Goal: Check status: Check status

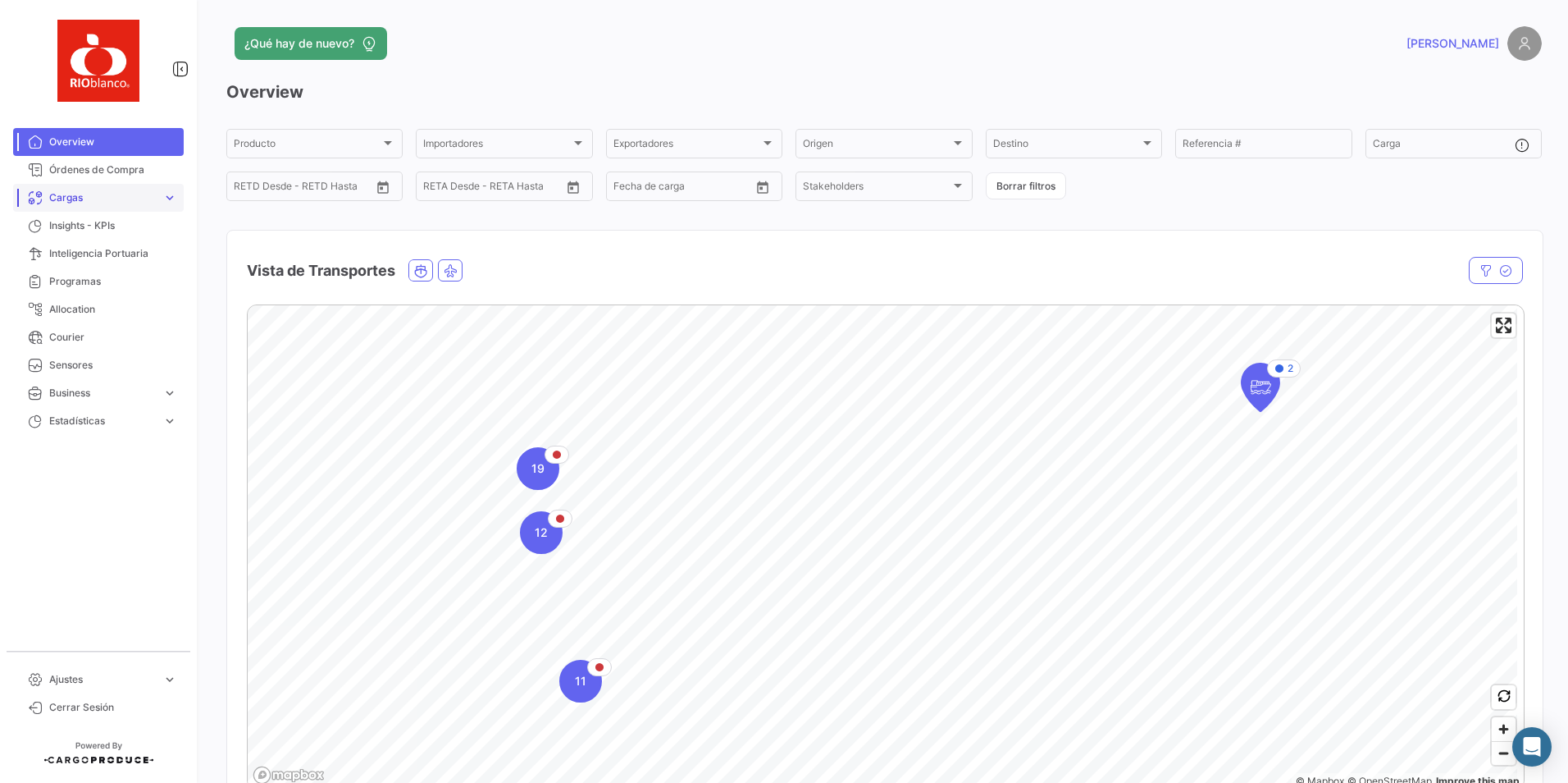
drag, startPoint x: 67, startPoint y: 199, endPoint x: 174, endPoint y: 222, distance: 109.4
click at [67, 199] on span "Cargas" at bounding box center [102, 197] width 106 height 15
click at [114, 257] on span "Cargas Marítimas" at bounding box center [83, 260] width 83 height 15
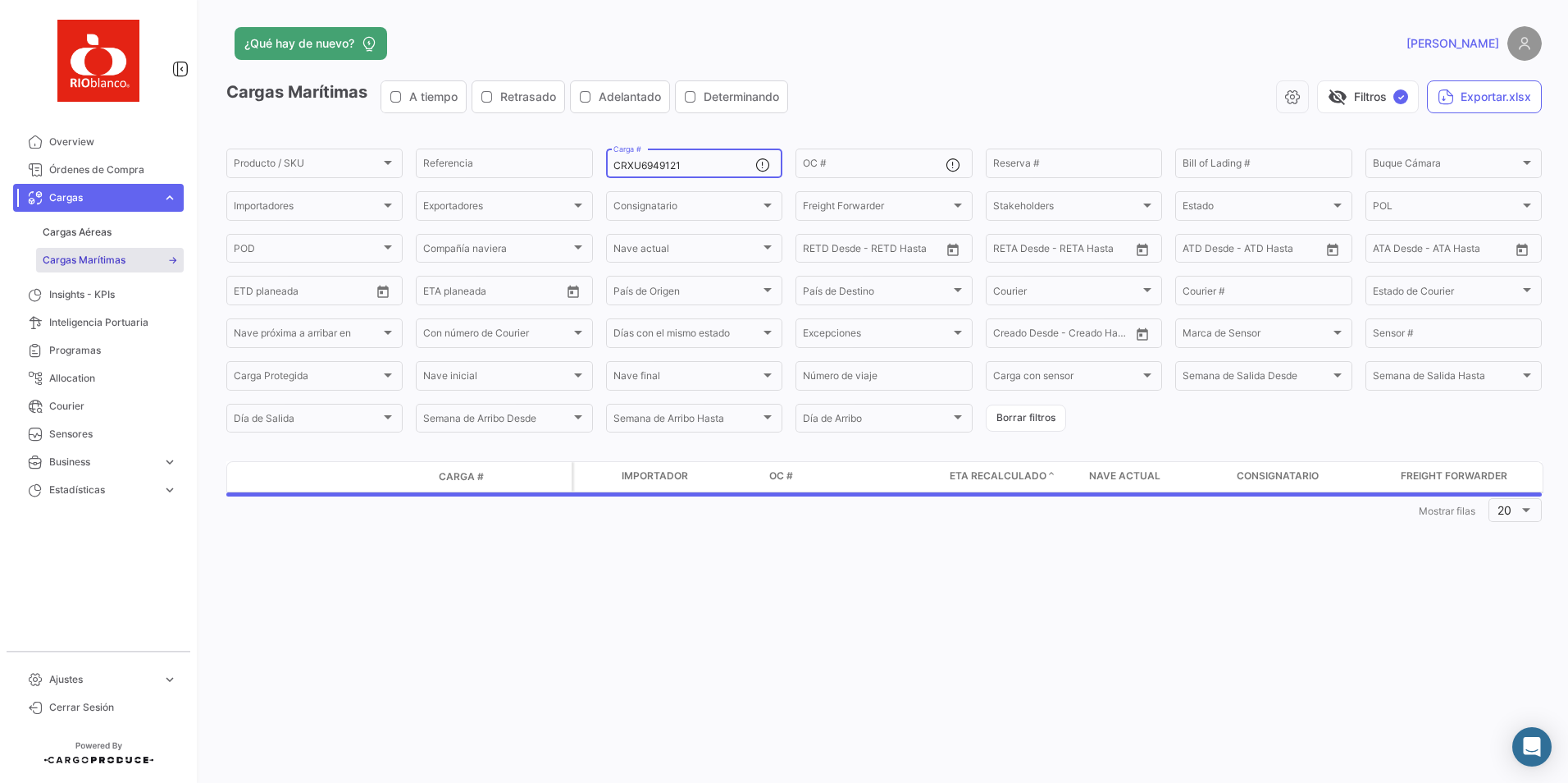
click at [689, 162] on input "CRXU6949121" at bounding box center [684, 165] width 142 height 12
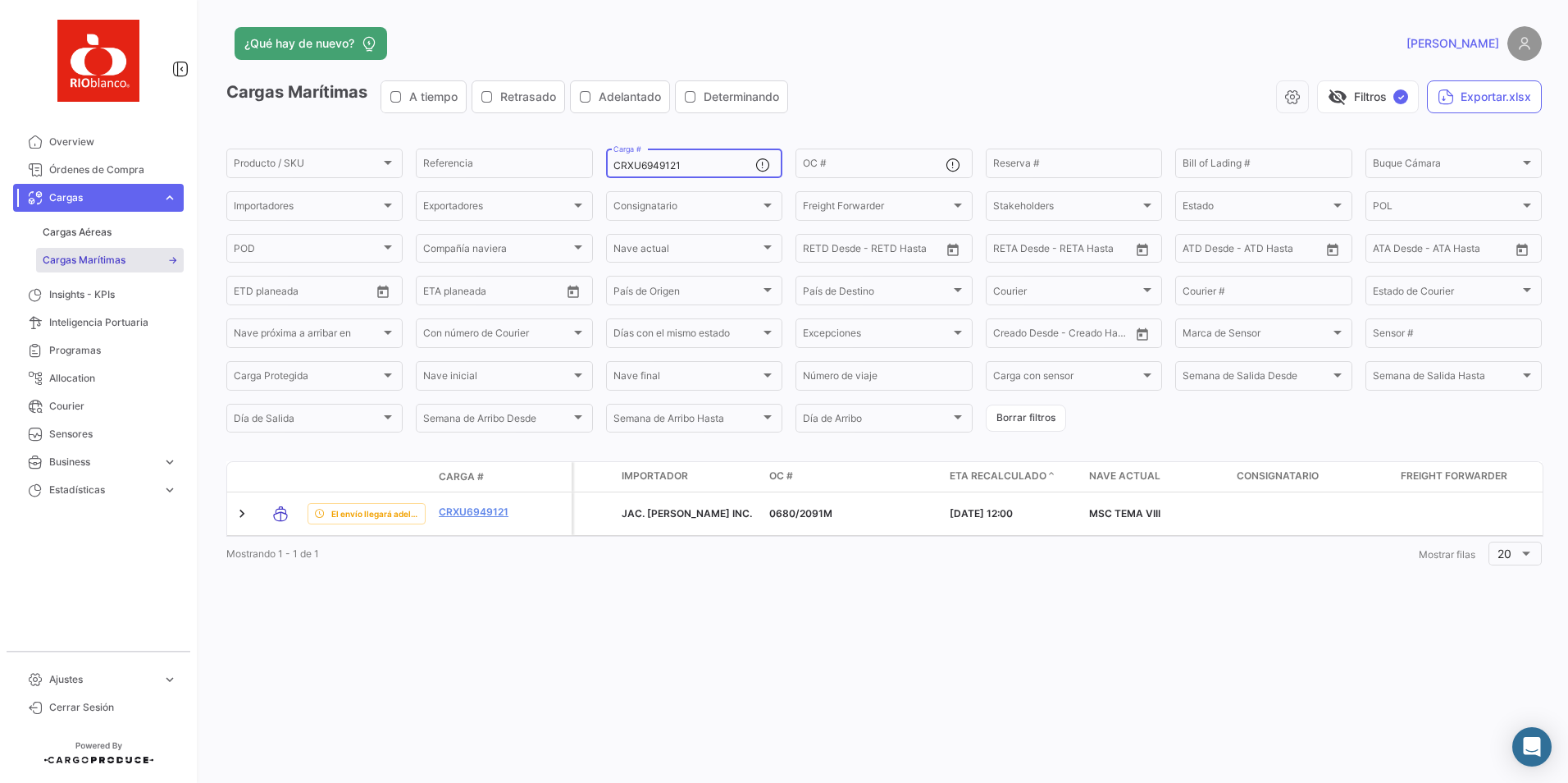
paste input "FBIU5578690"
type input "FBIU5578690"
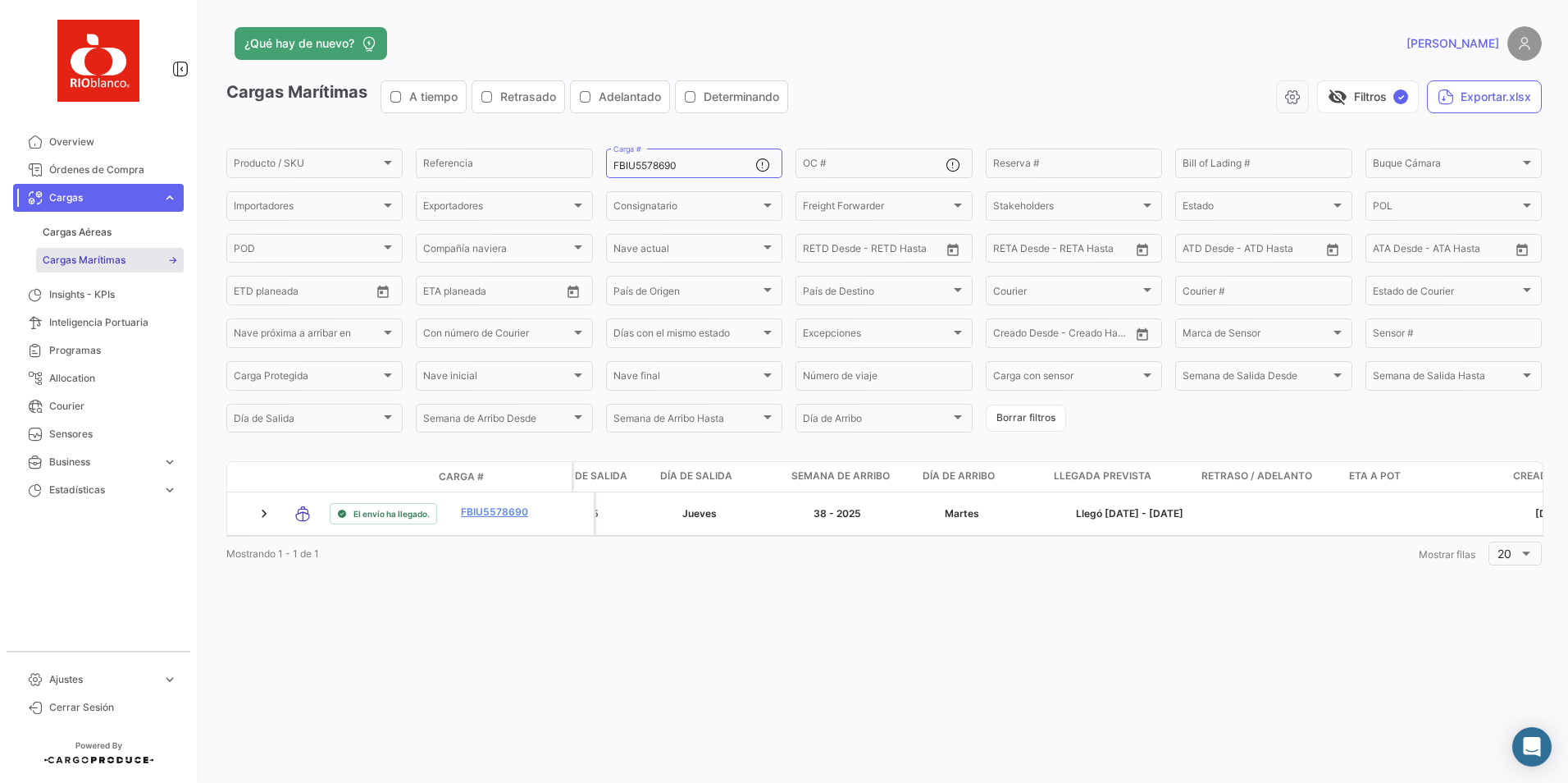
scroll to position [0, 1251]
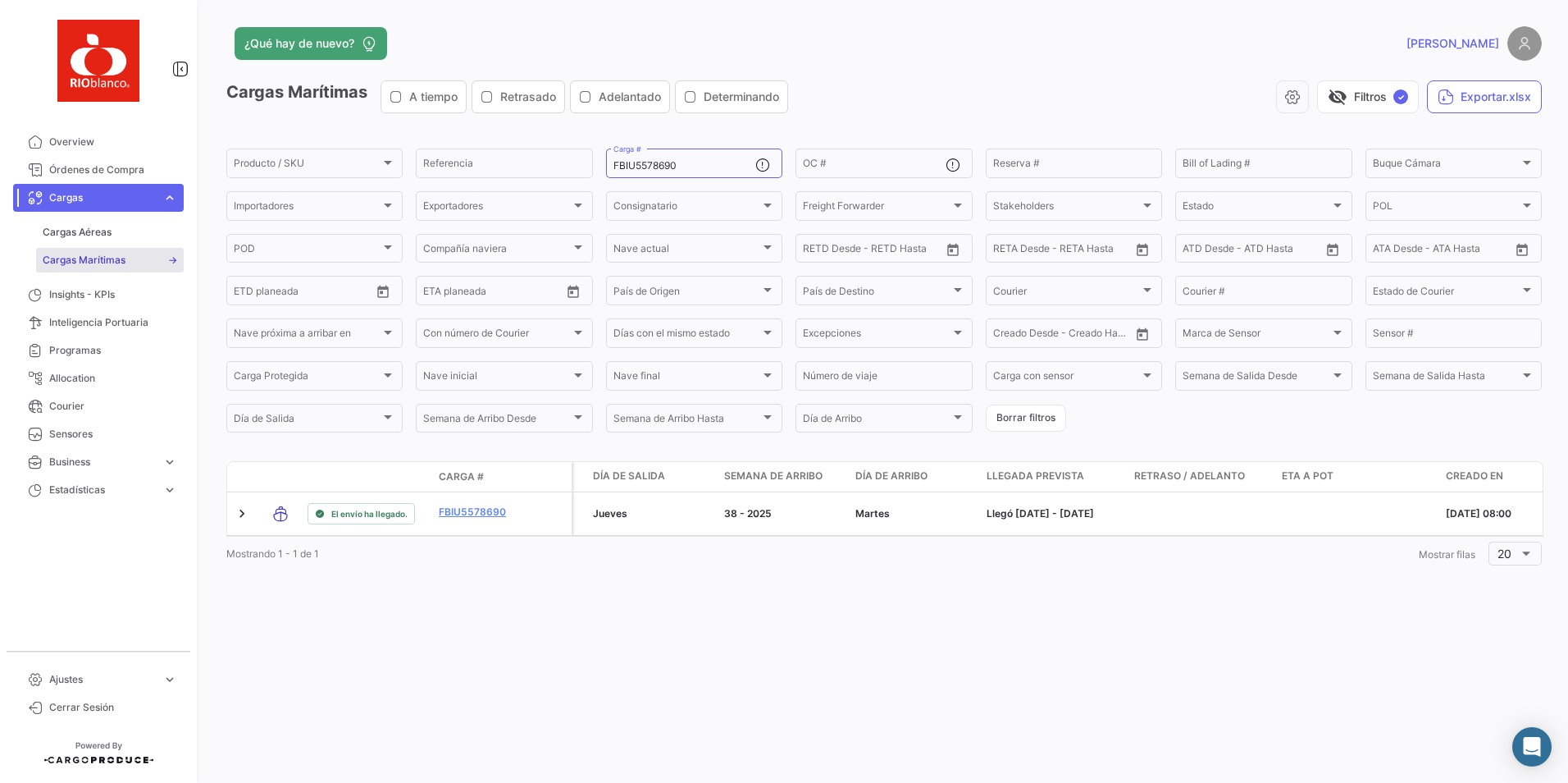
drag, startPoint x: 591, startPoint y: 548, endPoint x: 634, endPoint y: 545, distance: 43.1
click at [634, 537] on datatable-body "El envío ha llegado. FBIU5578690 [PERSON_NAME] B.V. 0638/1986M [DATE] 19:53 COS…" at bounding box center [885, 515] width 1318 height 44
click at [524, 585] on div "¿Qué hay de nuevo? [PERSON_NAME] Marítimas A tiempo Retrasado Adelantado Determ…" at bounding box center [885, 392] width 1368 height 783
click at [483, 20] on div "¿Qué hay de nuevo? [PERSON_NAME] Marítimas A tiempo Retrasado Adelantado Determ…" at bounding box center [885, 392] width 1368 height 783
